Goal: Information Seeking & Learning: Learn about a topic

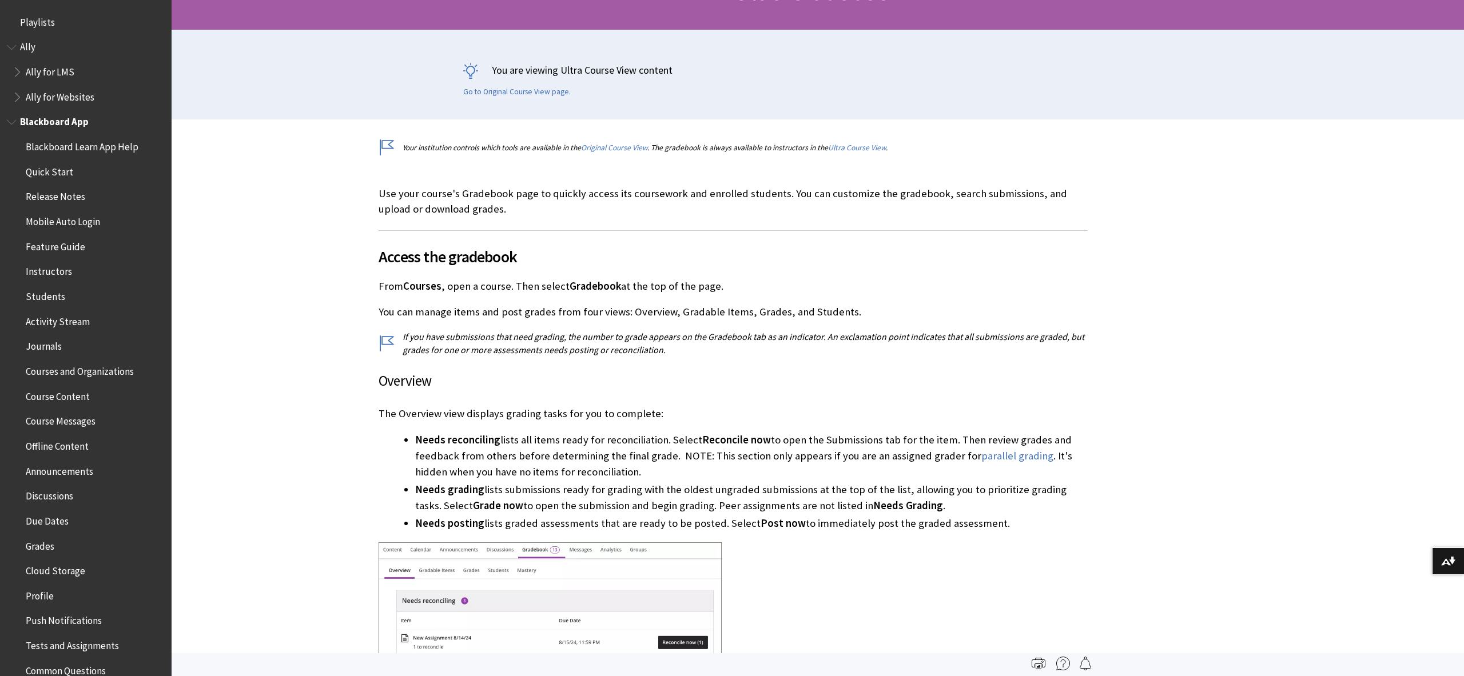
click at [51, 296] on span "Students" at bounding box center [45, 294] width 39 height 15
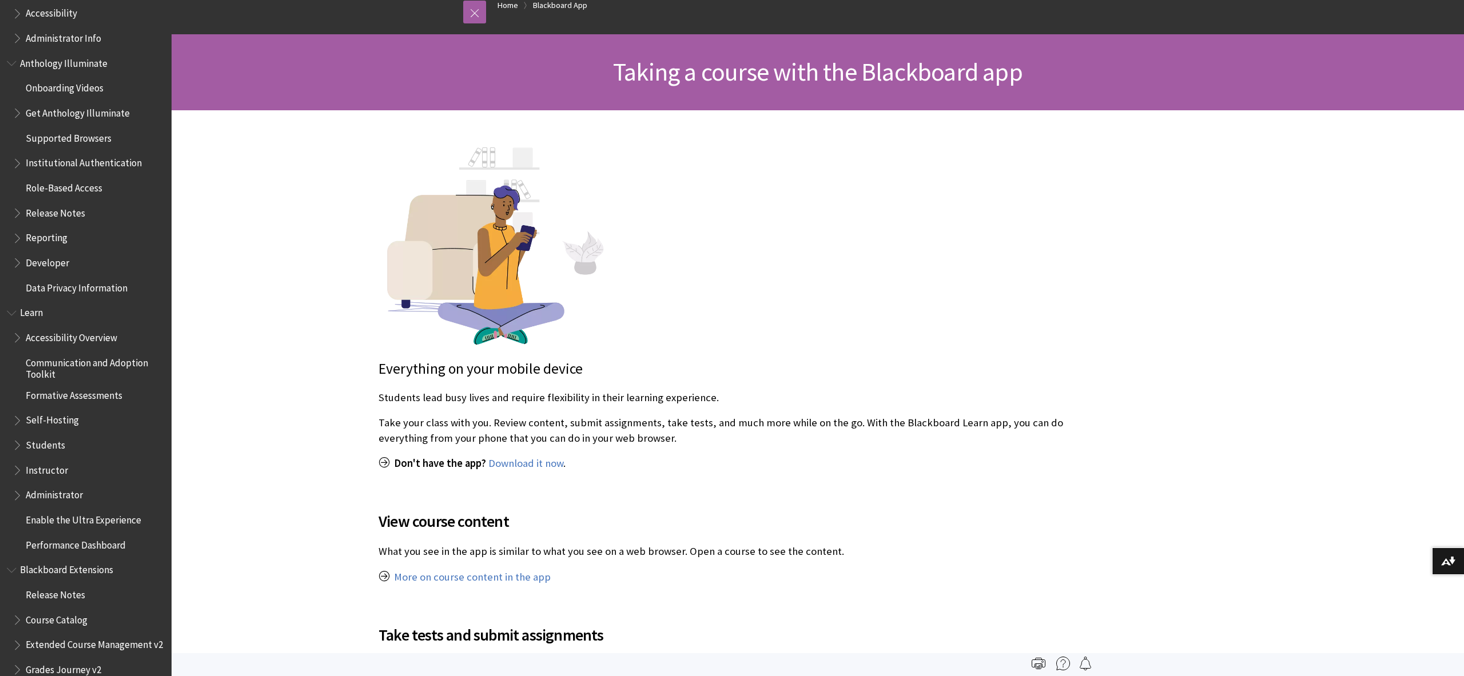
scroll to position [679, 0]
click at [18, 476] on span "Book outline for Blackboard Learn Help" at bounding box center [19, 472] width 12 height 14
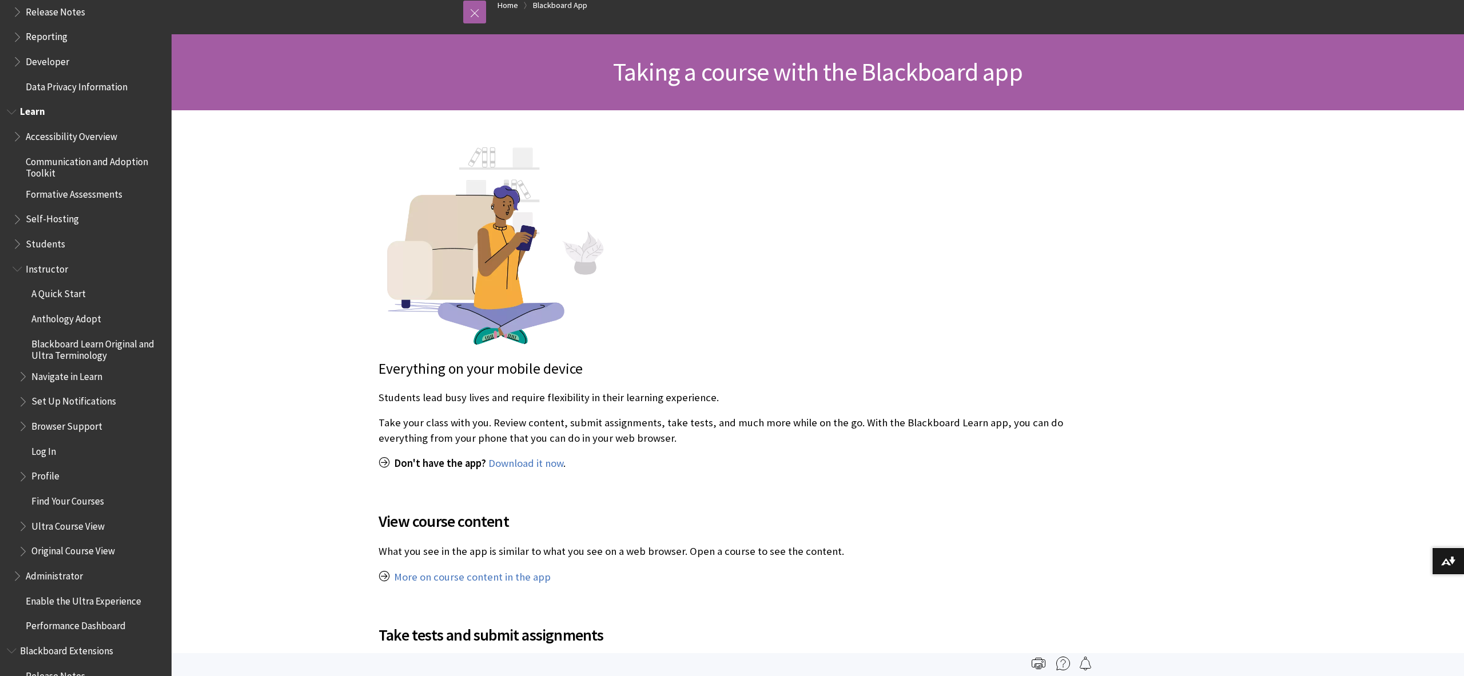
scroll to position [887, 0]
click at [19, 575] on span "Book outline for Blackboard Learn Help" at bounding box center [19, 571] width 12 height 14
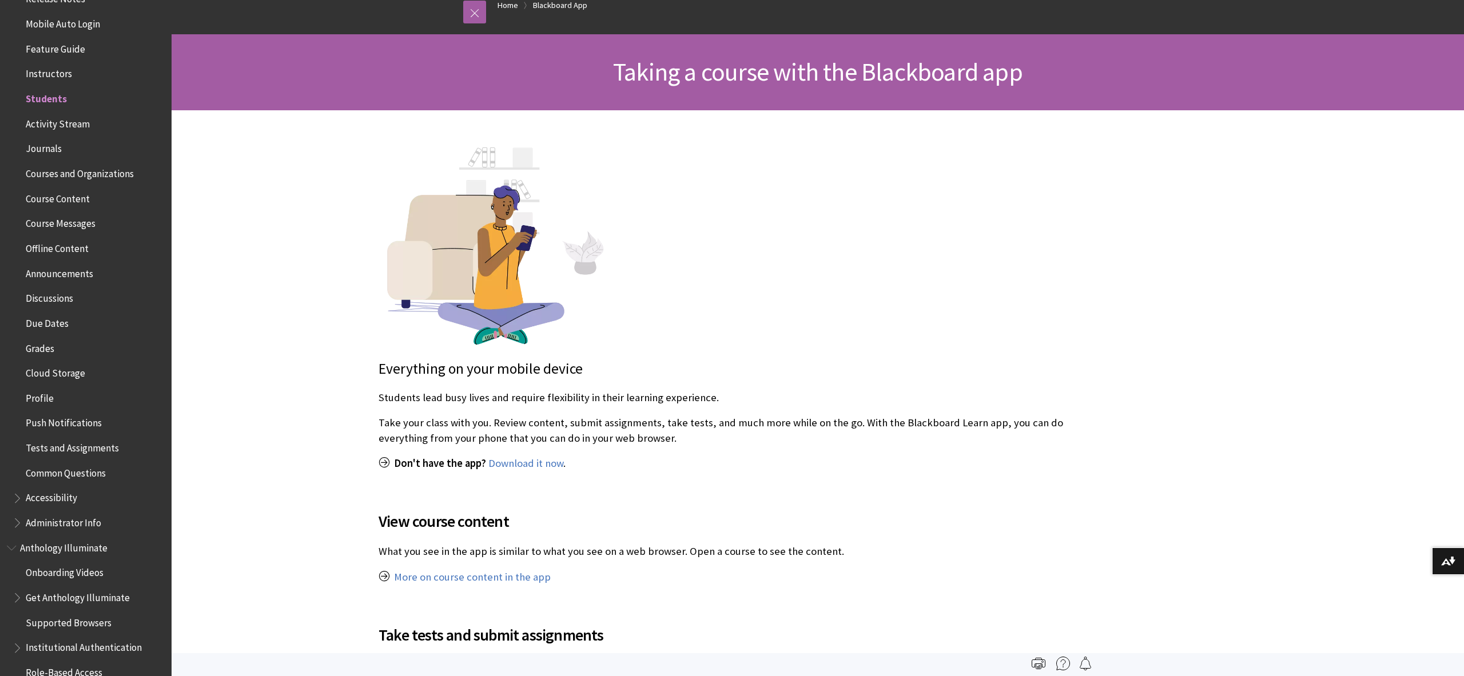
scroll to position [0, 0]
click at [94, 149] on span "Blackboard Learn App Help" at bounding box center [82, 144] width 113 height 15
